Goal: Check status: Check status

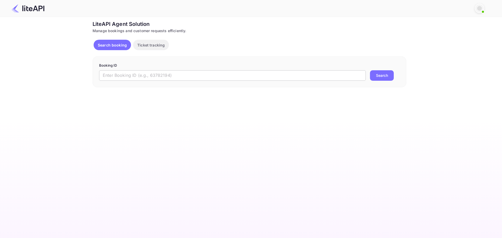
drag, startPoint x: 0, startPoint y: 0, endPoint x: 192, endPoint y: 80, distance: 207.9
click at [192, 80] on input "text" at bounding box center [232, 75] width 266 height 10
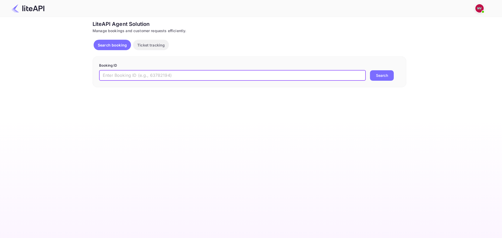
paste input "8878200"
type input "8878200"
click at [370, 70] on button "Search" at bounding box center [382, 75] width 24 height 10
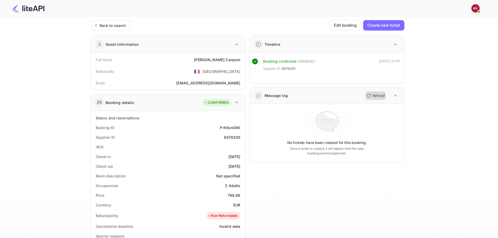
click at [379, 95] on p "Refresh" at bounding box center [378, 95] width 13 height 5
click at [371, 96] on icon "button" at bounding box center [368, 95] width 6 height 6
click at [366, 95] on icon "button" at bounding box center [368, 95] width 6 height 6
click at [367, 91] on button "Refresh" at bounding box center [375, 95] width 24 height 8
click at [370, 98] on icon "button" at bounding box center [368, 95] width 6 height 6
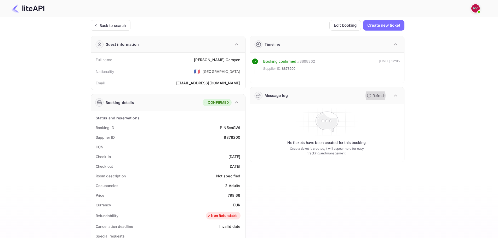
click at [370, 98] on icon "button" at bounding box center [368, 95] width 6 height 6
click at [431, 117] on div "Ticket Affiliate URL https://www.nuitee.com/ Business partner name Nuitee Trave…" at bounding box center [247, 197] width 482 height 354
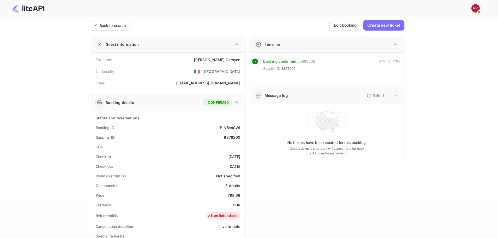
click at [380, 96] on p "Refresh" at bounding box center [378, 95] width 13 height 5
click at [433, 93] on div "Ticket Affiliate URL https://www.nuitee.com/ Business partner name Nuitee Trave…" at bounding box center [247, 197] width 482 height 354
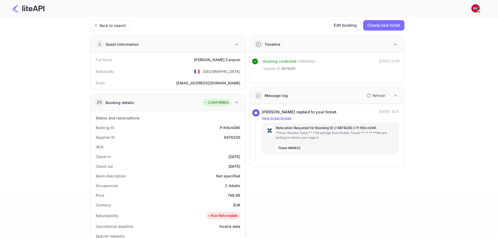
click at [370, 97] on icon "button" at bounding box center [368, 95] width 6 height 6
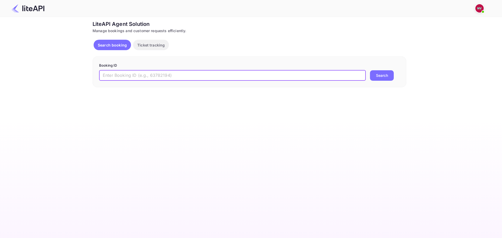
click at [174, 78] on input "text" at bounding box center [232, 75] width 266 height 10
paste input "4jéPx5LRZ"
click at [370, 70] on button "Search" at bounding box center [382, 75] width 24 height 10
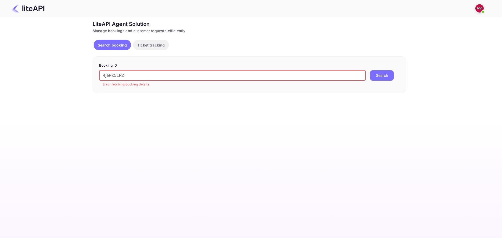
click at [165, 78] on input "4jéPx5LRZ" at bounding box center [232, 75] width 266 height 10
click at [386, 76] on button "Search" at bounding box center [382, 75] width 24 height 10
click at [120, 96] on main "Unsaved Changes Ticket Affiliate URL [URL][DOMAIN_NAME] Business partner name N…" at bounding box center [251, 127] width 502 height 221
click at [107, 77] on input "4jéPx5LRZ" at bounding box center [232, 75] width 266 height 10
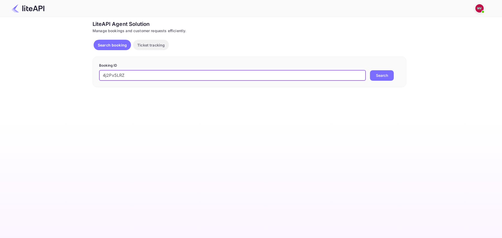
type input "4j2Px5LRZ"
click at [370, 70] on button "Search" at bounding box center [382, 75] width 24 height 10
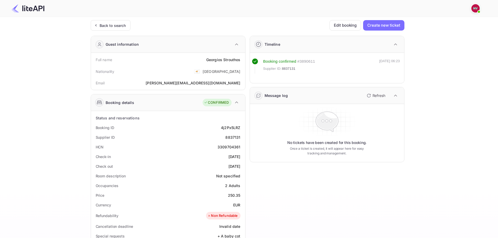
click at [234, 138] on div "8837131" at bounding box center [232, 137] width 15 height 5
copy div "8837131"
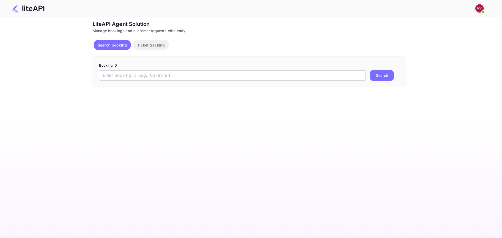
click at [168, 76] on input "text" at bounding box center [232, 75] width 266 height 10
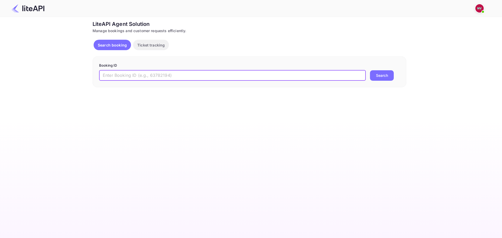
paste input "8837131"
type input "8837131"
click at [370, 70] on button "Search" at bounding box center [382, 75] width 24 height 10
